Goal: Transaction & Acquisition: Purchase product/service

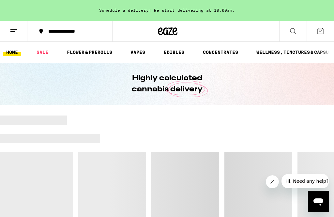
click at [91, 52] on link "FLOWER & PREROLLS" at bounding box center [90, 52] width 52 height 8
click at [277, 180] on button "Close message from company" at bounding box center [272, 181] width 13 height 13
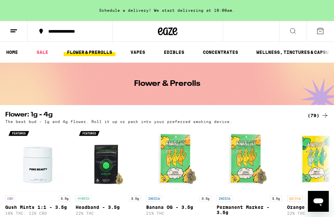
click at [317, 118] on div "(79)" at bounding box center [318, 116] width 21 height 8
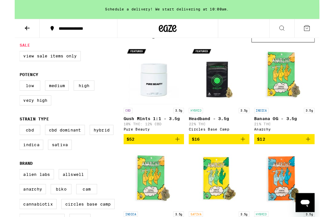
scroll to position [66, 0]
click at [15, 164] on label "Indica" at bounding box center [18, 158] width 26 height 11
click at [7, 138] on input "Indica" at bounding box center [7, 138] width 0 height 0
checkbox input "true"
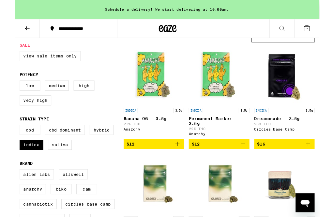
click at [100, 145] on label "Hybrid" at bounding box center [95, 142] width 26 height 11
click at [7, 138] on input "Hybrid" at bounding box center [7, 138] width 0 height 0
checkbox input "true"
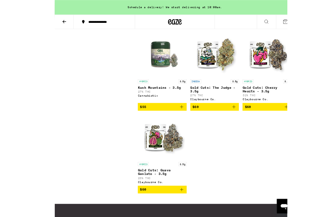
scroll to position [2123, 0]
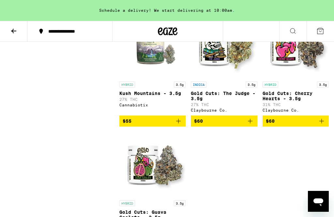
click at [13, 31] on icon at bounding box center [13, 31] width 5 height 5
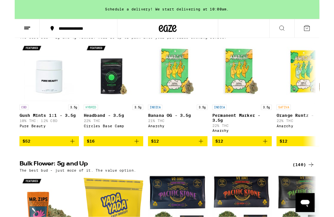
click at [317, 184] on div "(140)" at bounding box center [317, 181] width 24 height 8
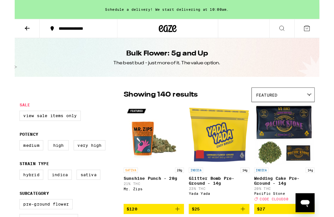
click at [16, 196] on label "Hybrid" at bounding box center [18, 191] width 26 height 11
click at [7, 187] on input "Hybrid" at bounding box center [7, 187] width 0 height 0
checkbox input "true"
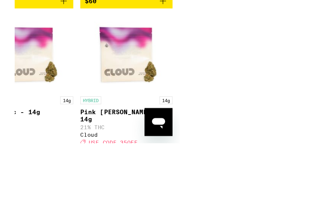
scroll to position [783, 0]
